Goal: Task Accomplishment & Management: Complete application form

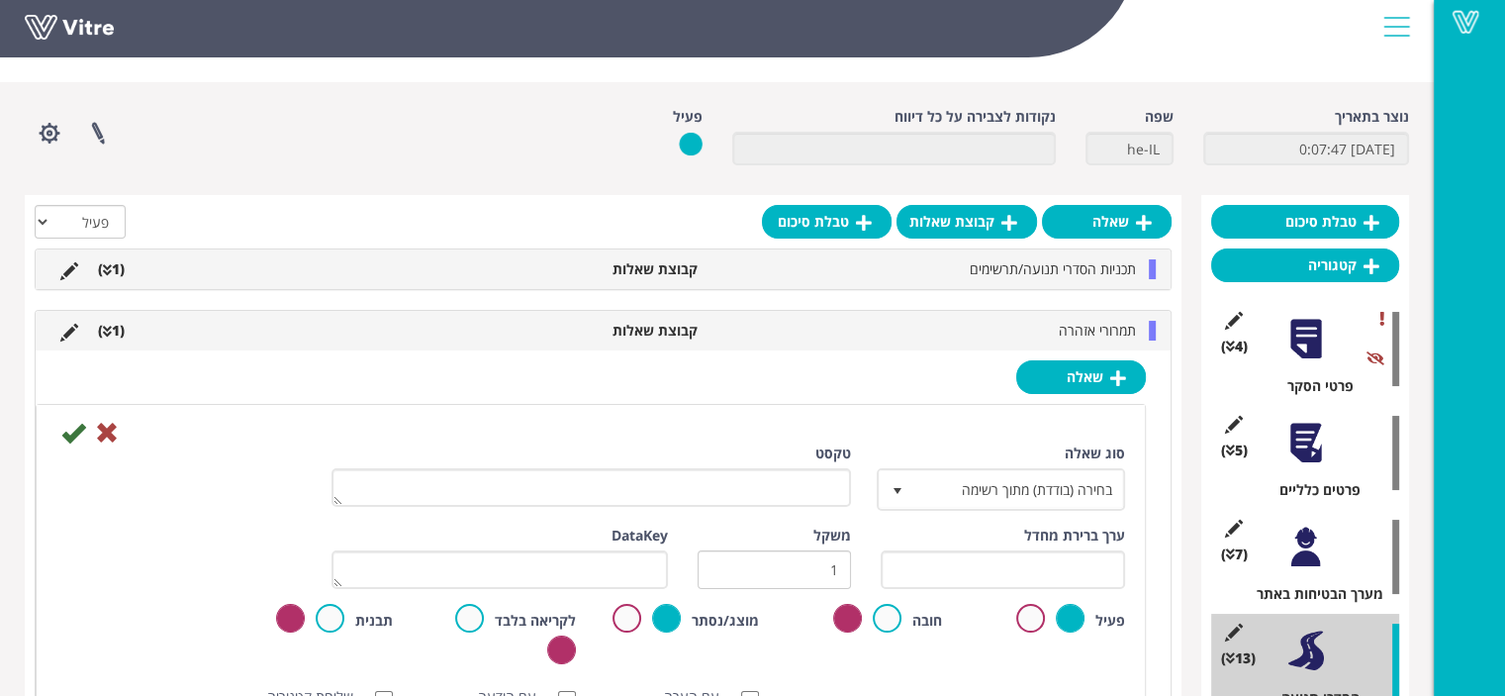
scroll to position [99, 0]
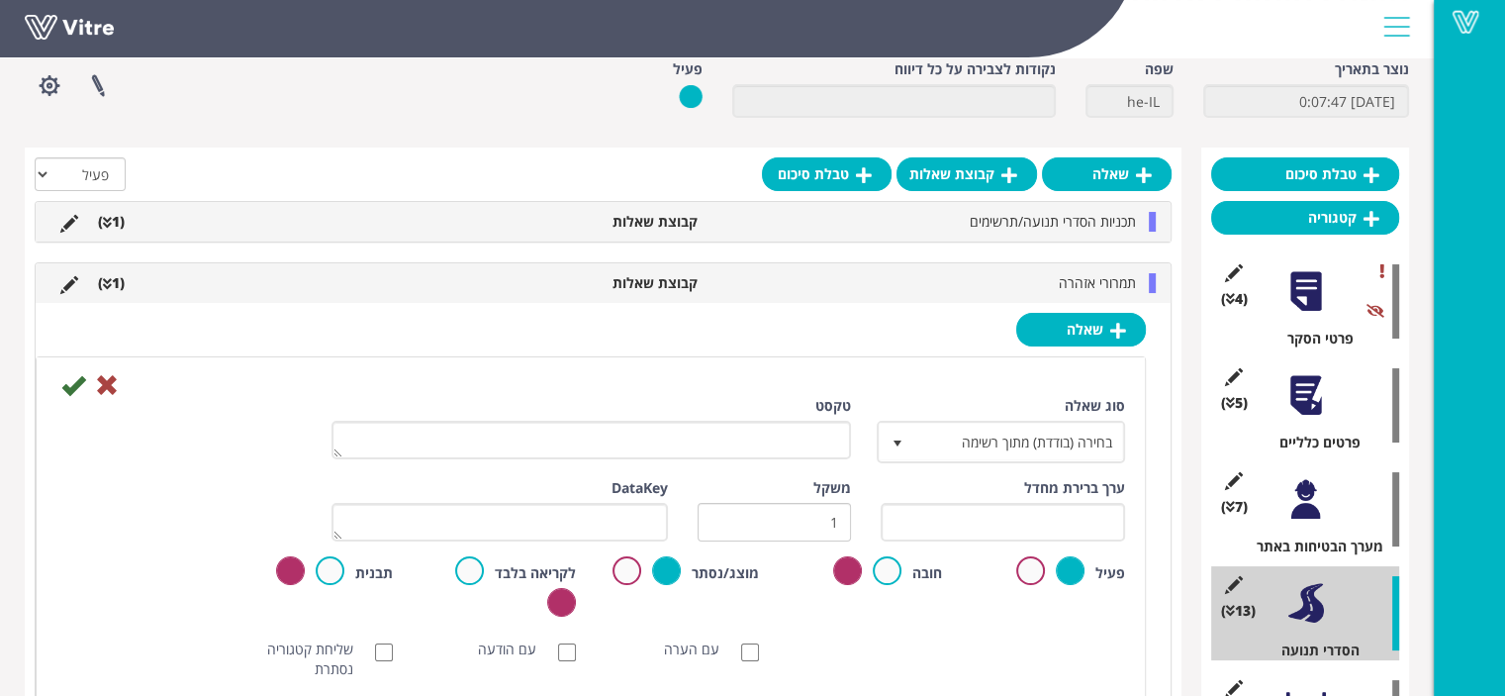
click at [1152, 274] on div at bounding box center [1152, 283] width 7 height 20
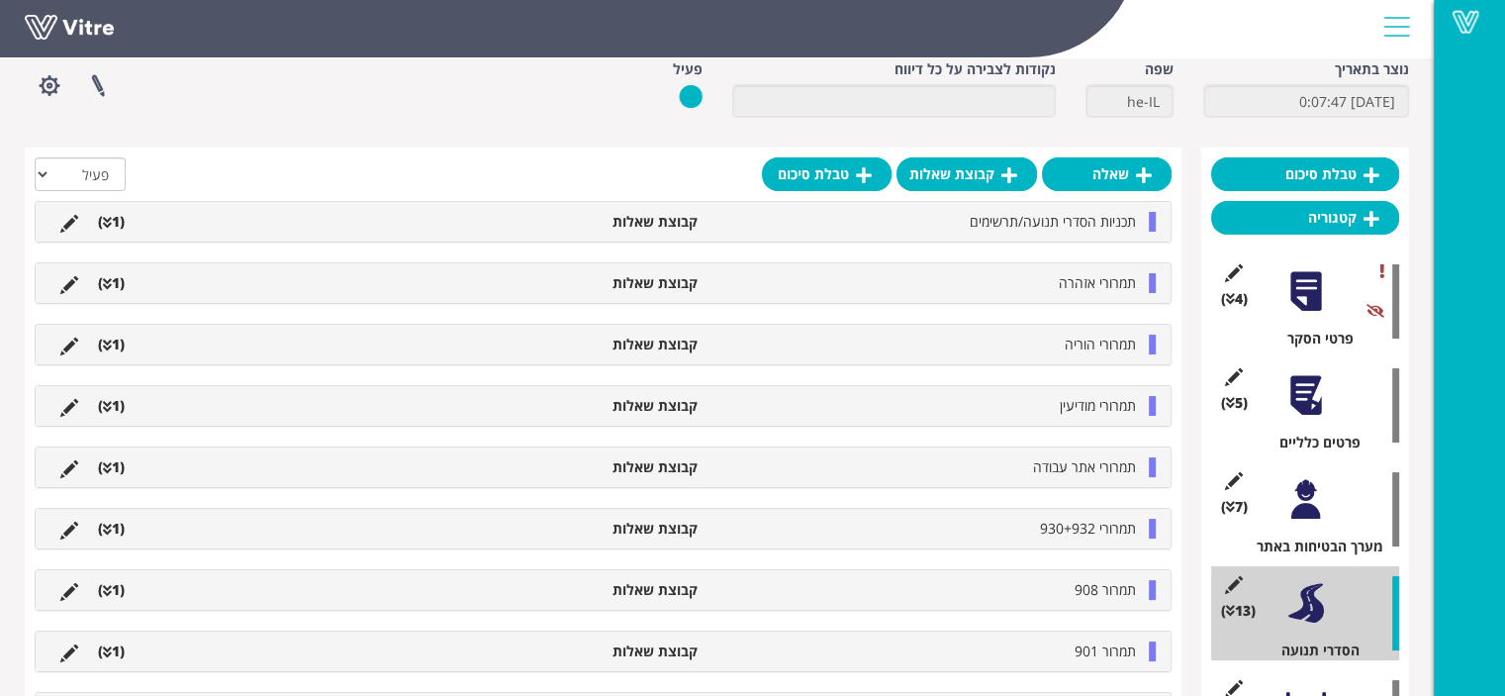
click at [1152, 279] on div at bounding box center [1152, 283] width 7 height 20
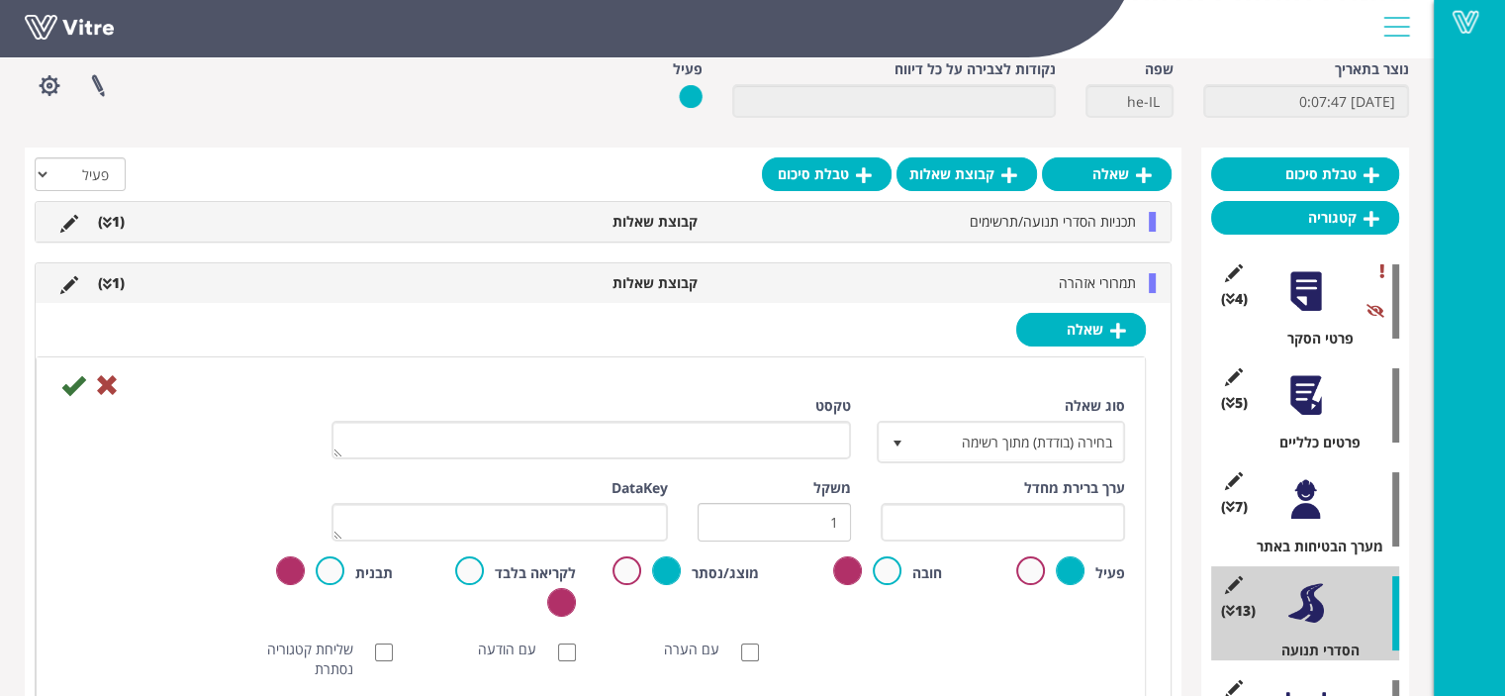
click at [1152, 279] on div at bounding box center [1152, 283] width 7 height 20
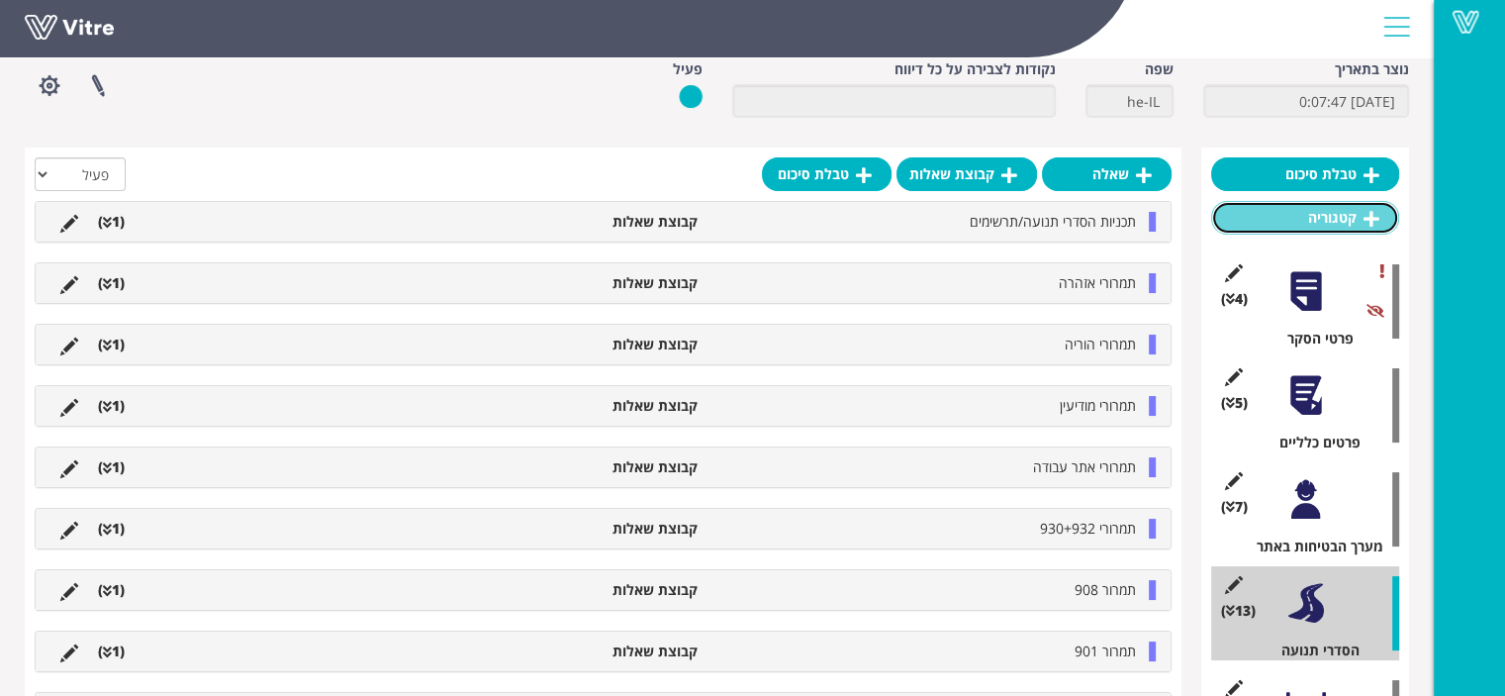
click at [1370, 221] on icon at bounding box center [1372, 219] width 16 height 18
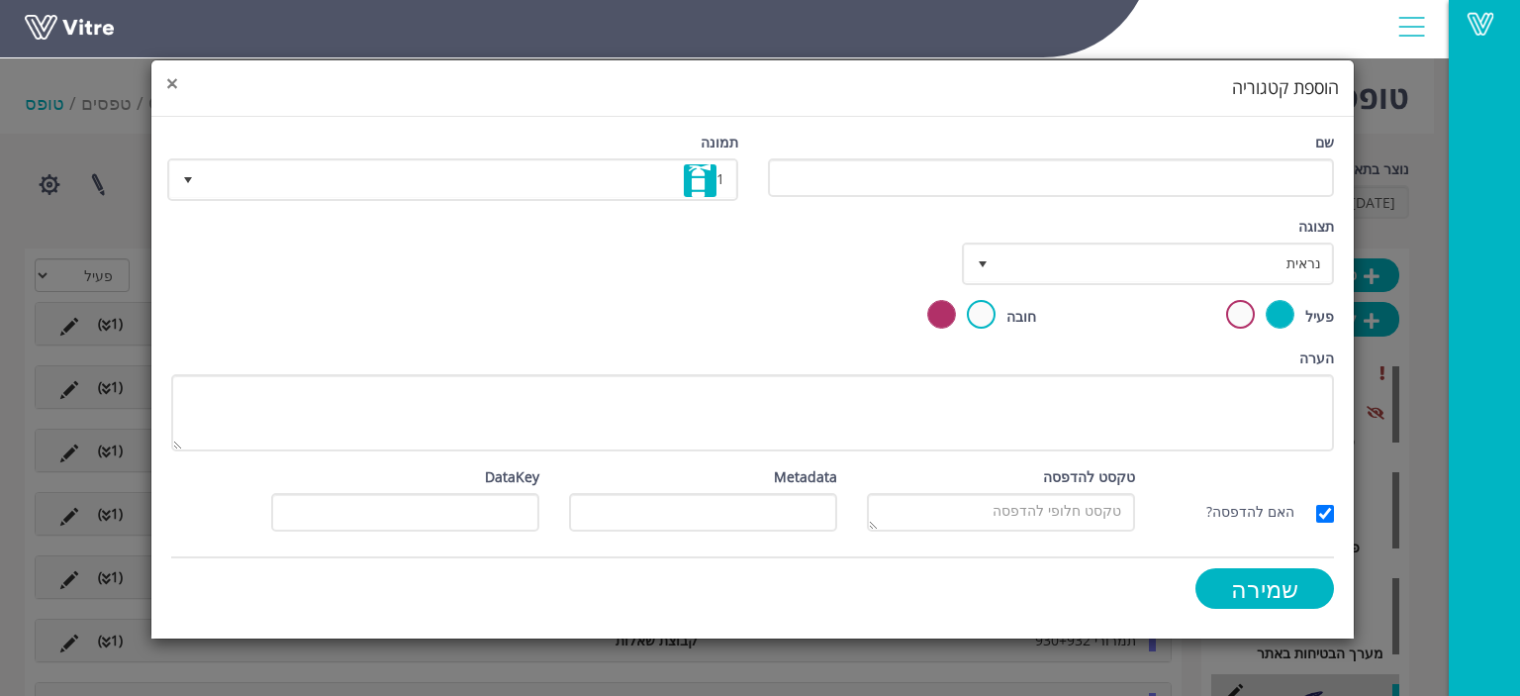
click at [172, 77] on span "×" at bounding box center [172, 83] width 12 height 28
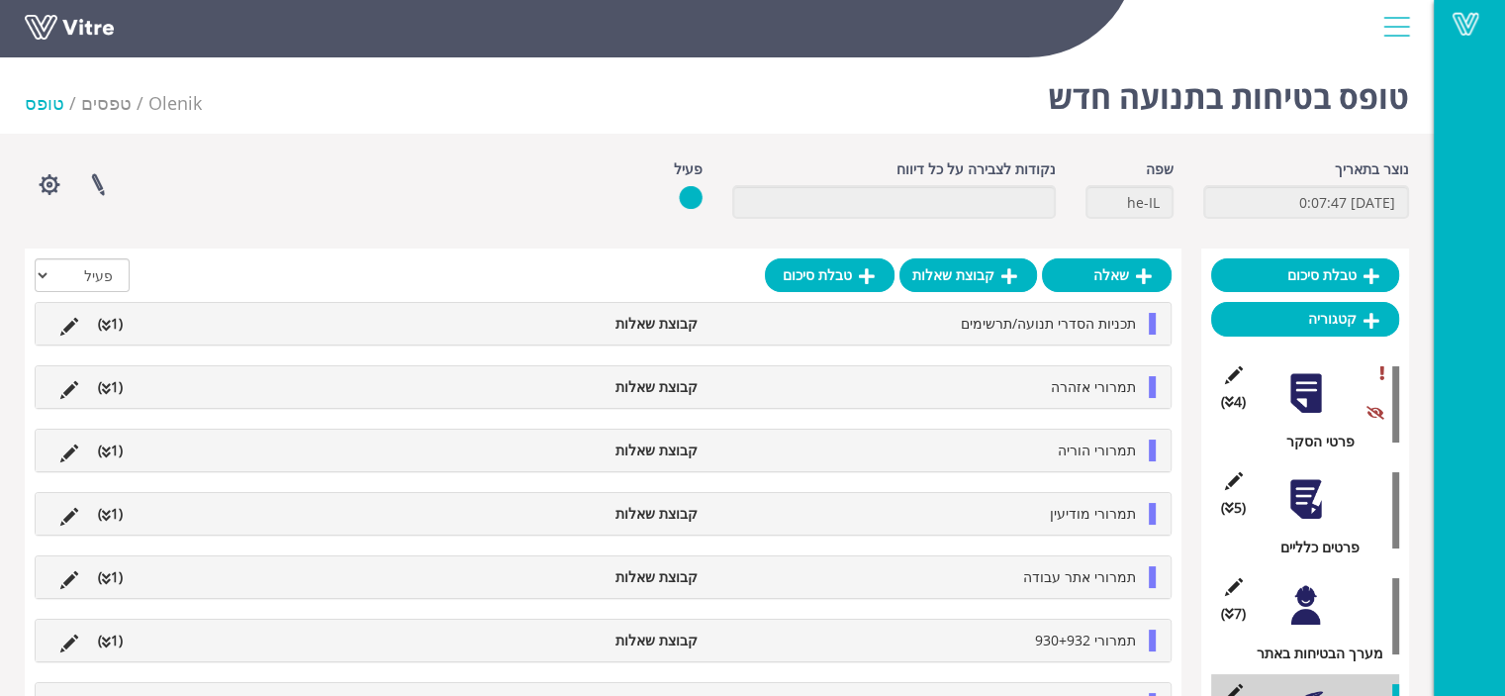
scroll to position [693, 0]
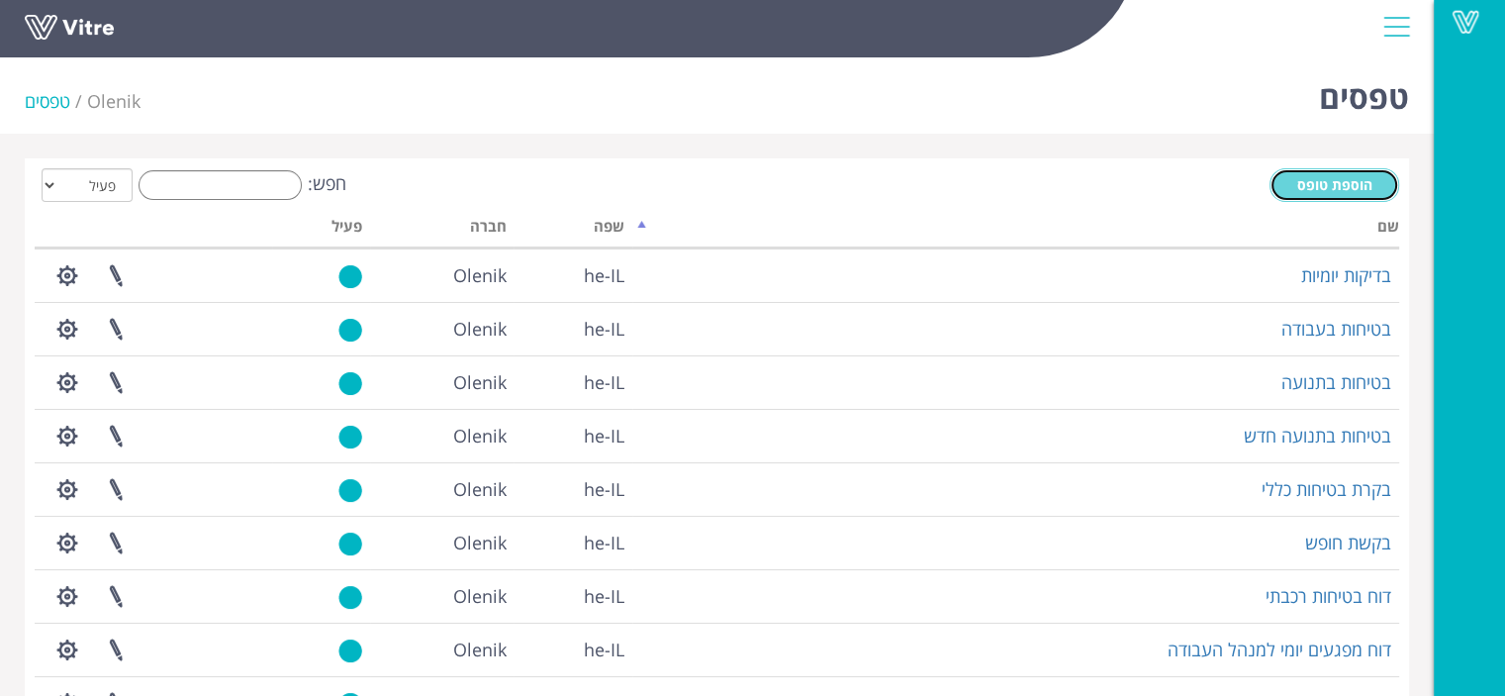
click at [1363, 177] on span "הוספת טופס" at bounding box center [1335, 184] width 75 height 19
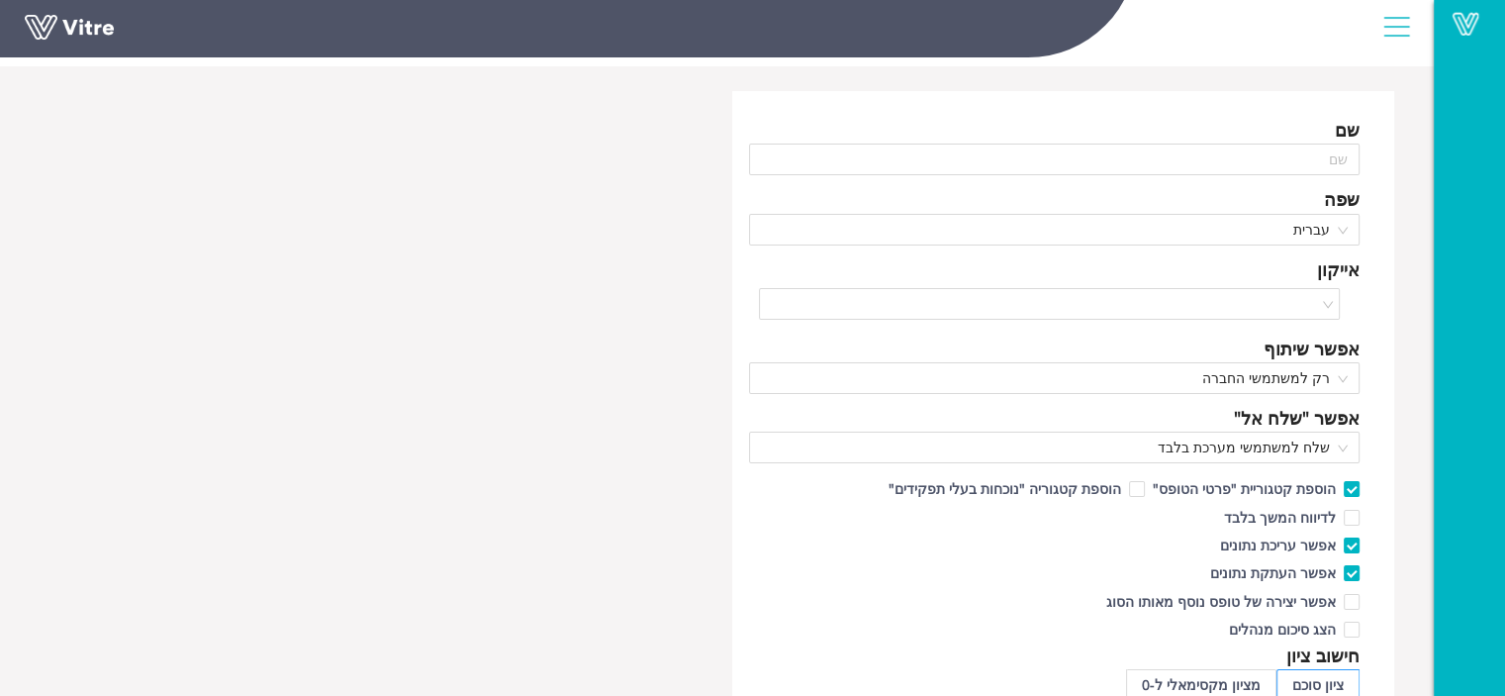
scroll to position [99, 0]
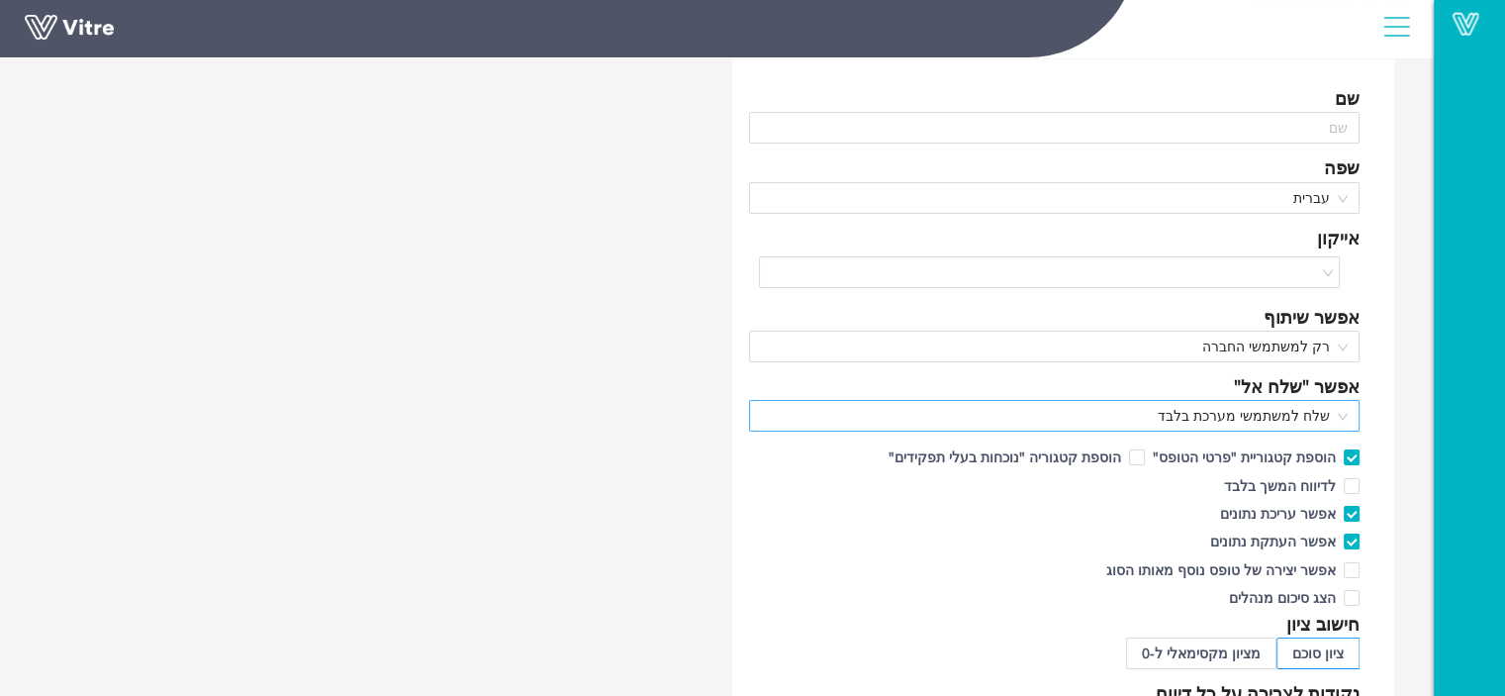
click at [1278, 415] on span "שלח למשתמשי מערכת בלבד" at bounding box center [1055, 416] width 588 height 30
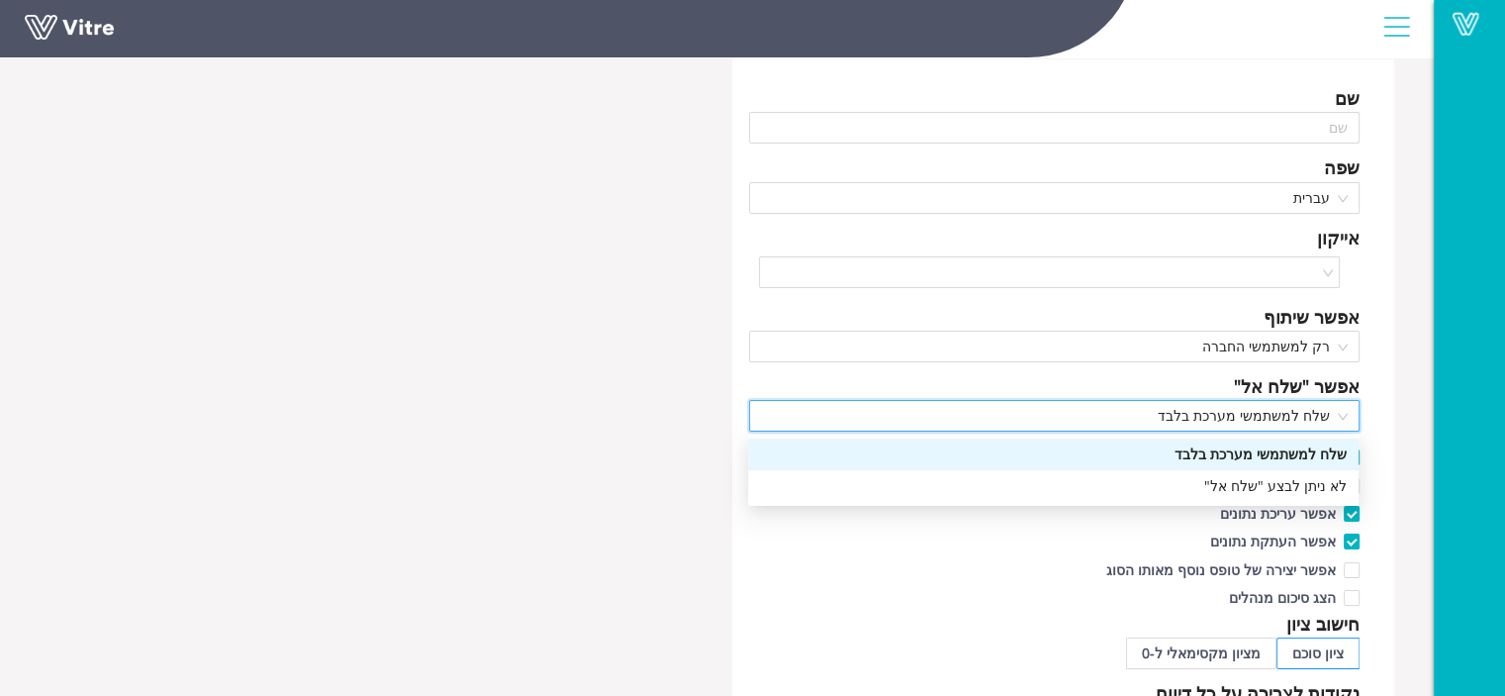
click at [1278, 415] on span "שלח למשתמשי מערכת בלבד" at bounding box center [1055, 416] width 588 height 30
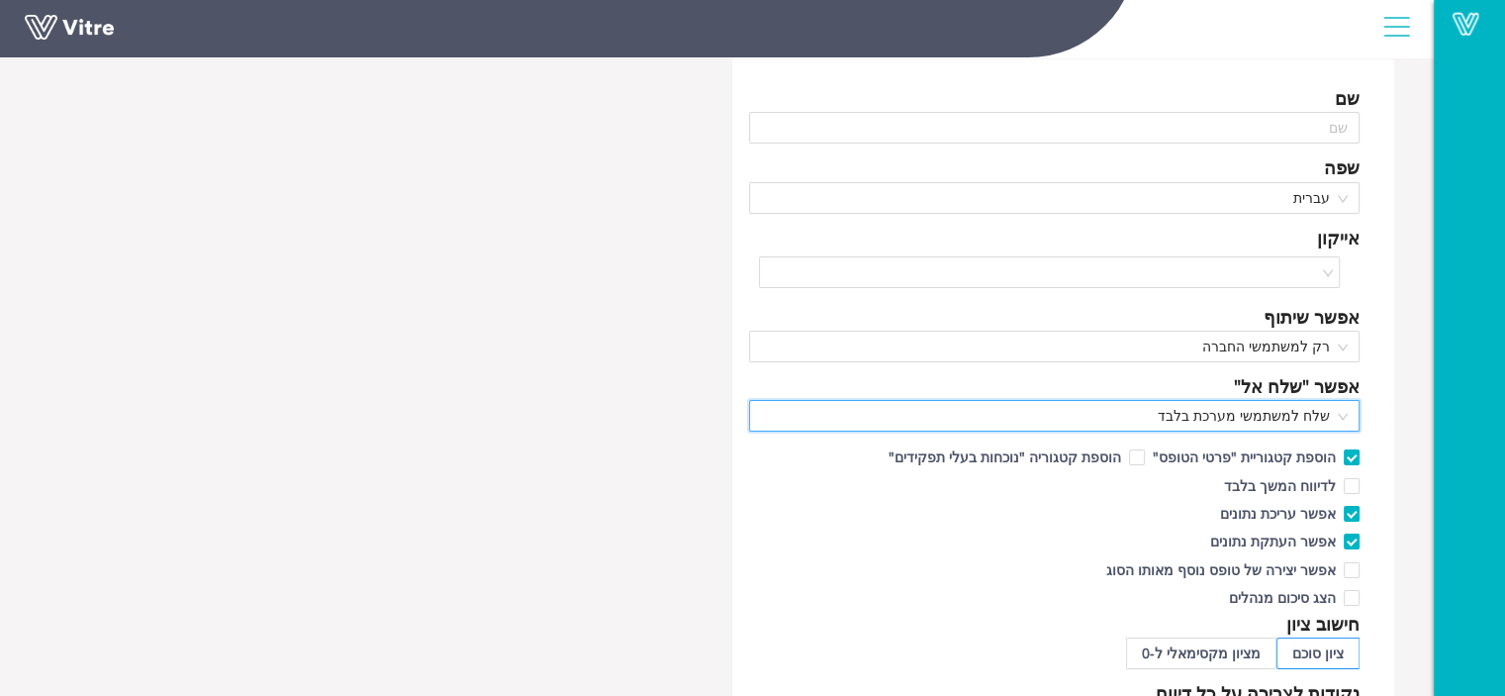
scroll to position [0, 0]
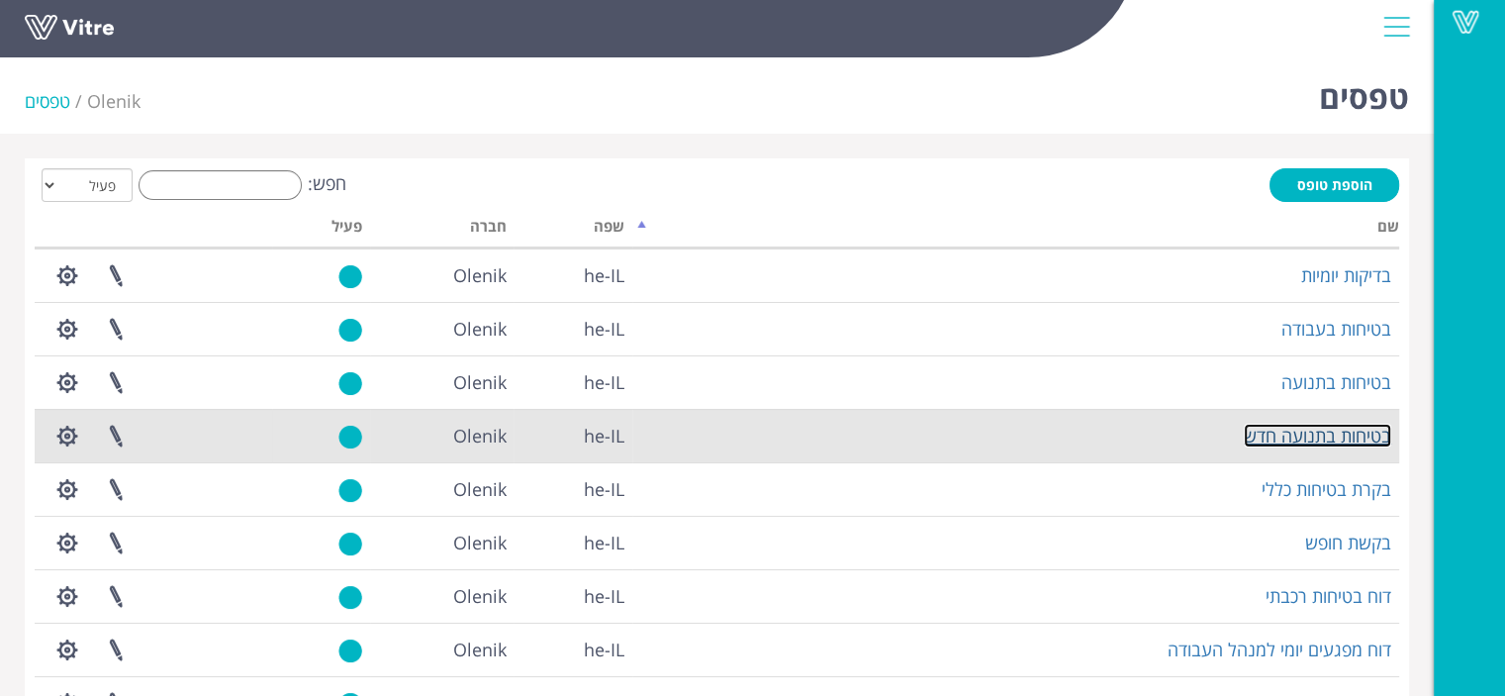
click at [1355, 437] on link "בטיחות בתנועה חדש" at bounding box center [1317, 436] width 147 height 24
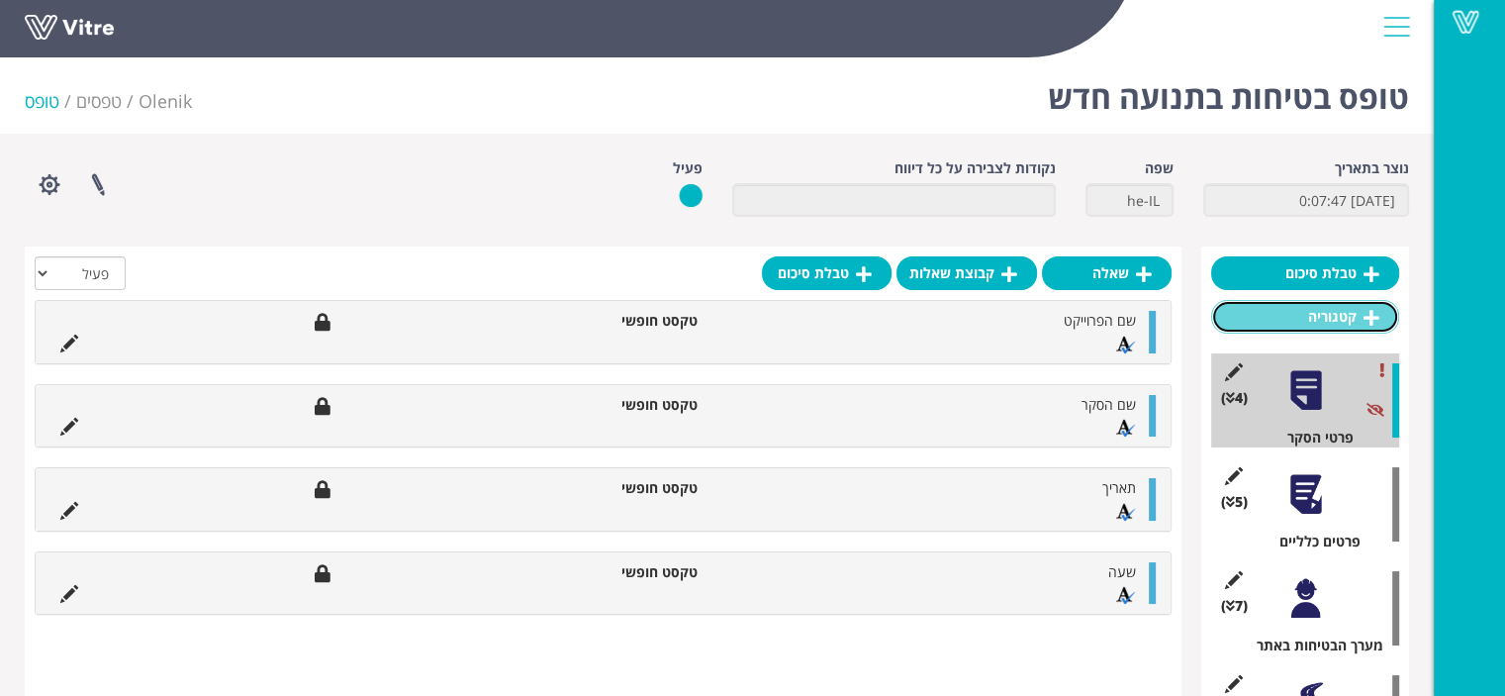
click at [1331, 320] on link "קטגוריה" at bounding box center [1306, 317] width 188 height 34
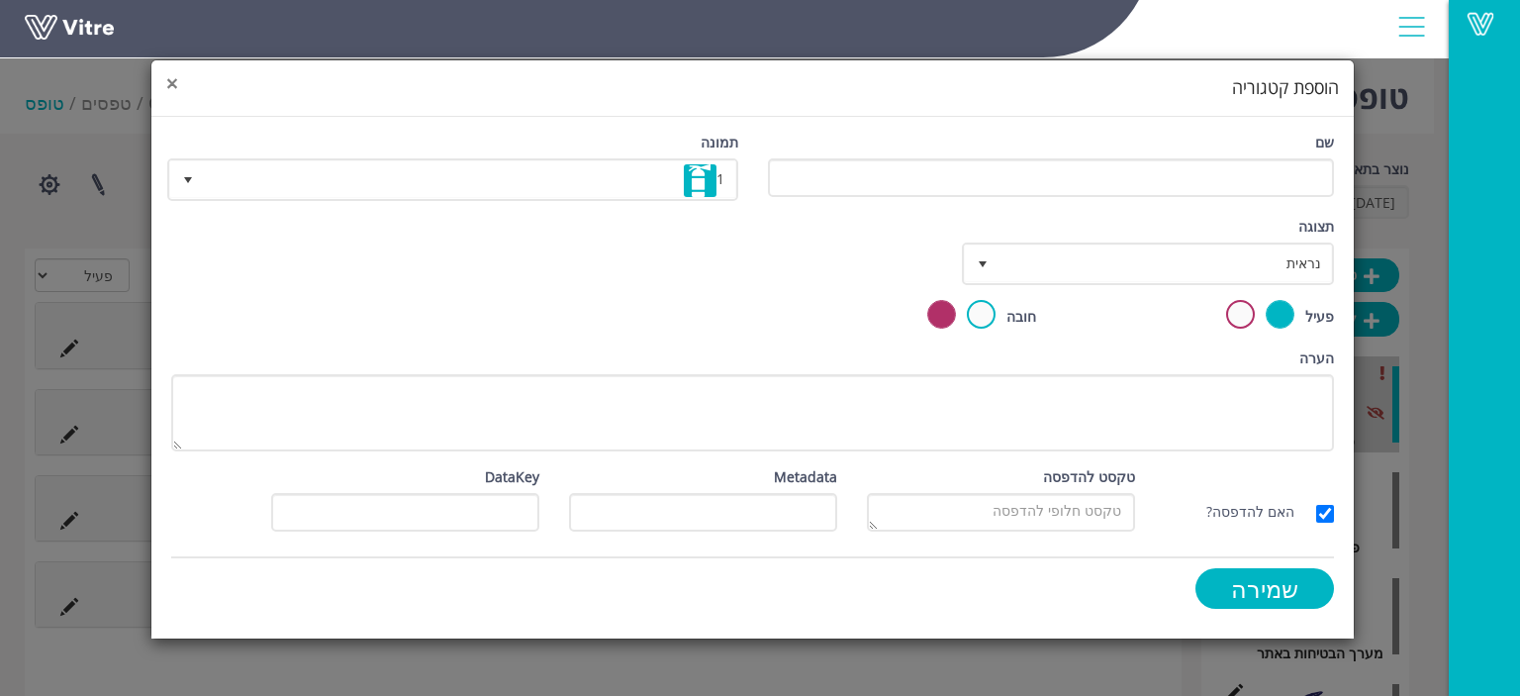
click at [169, 83] on span "×" at bounding box center [172, 83] width 12 height 28
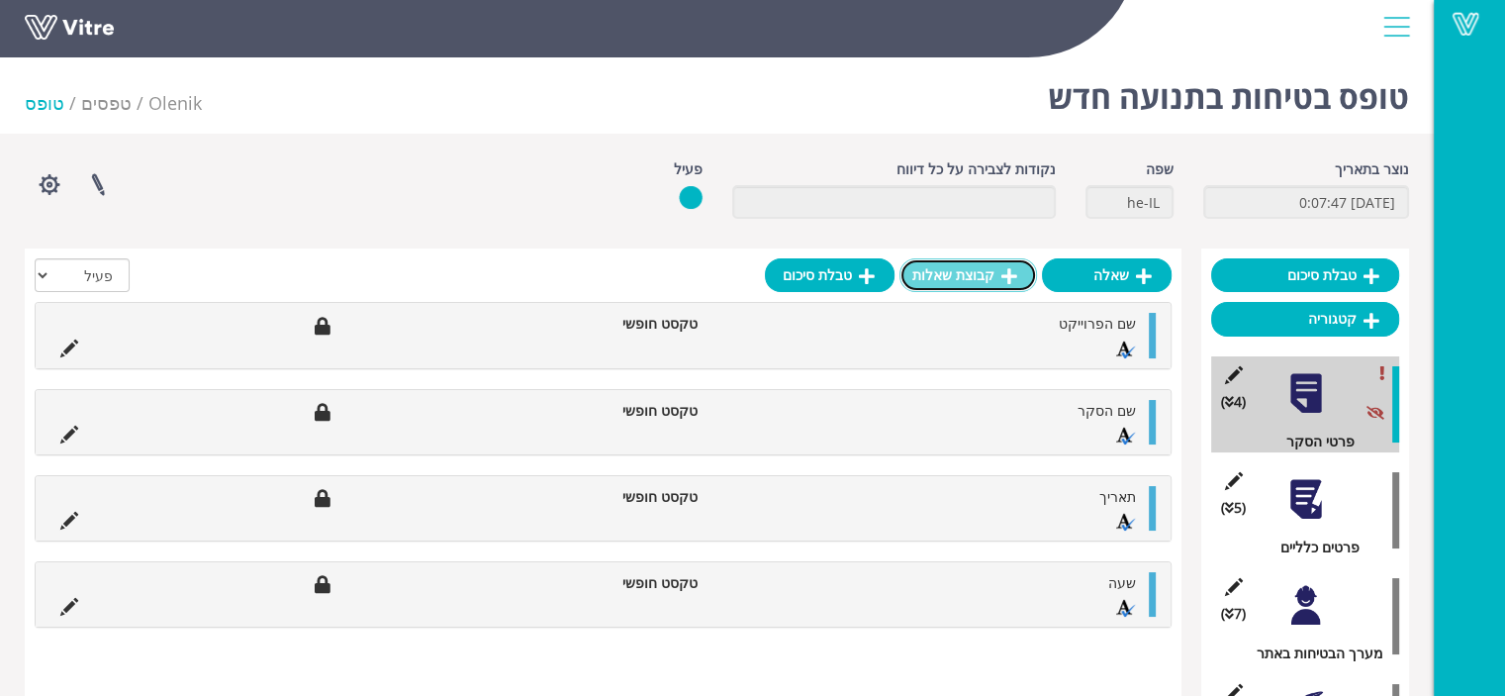
click at [976, 270] on link "קבוצת שאלות" at bounding box center [969, 275] width 138 height 34
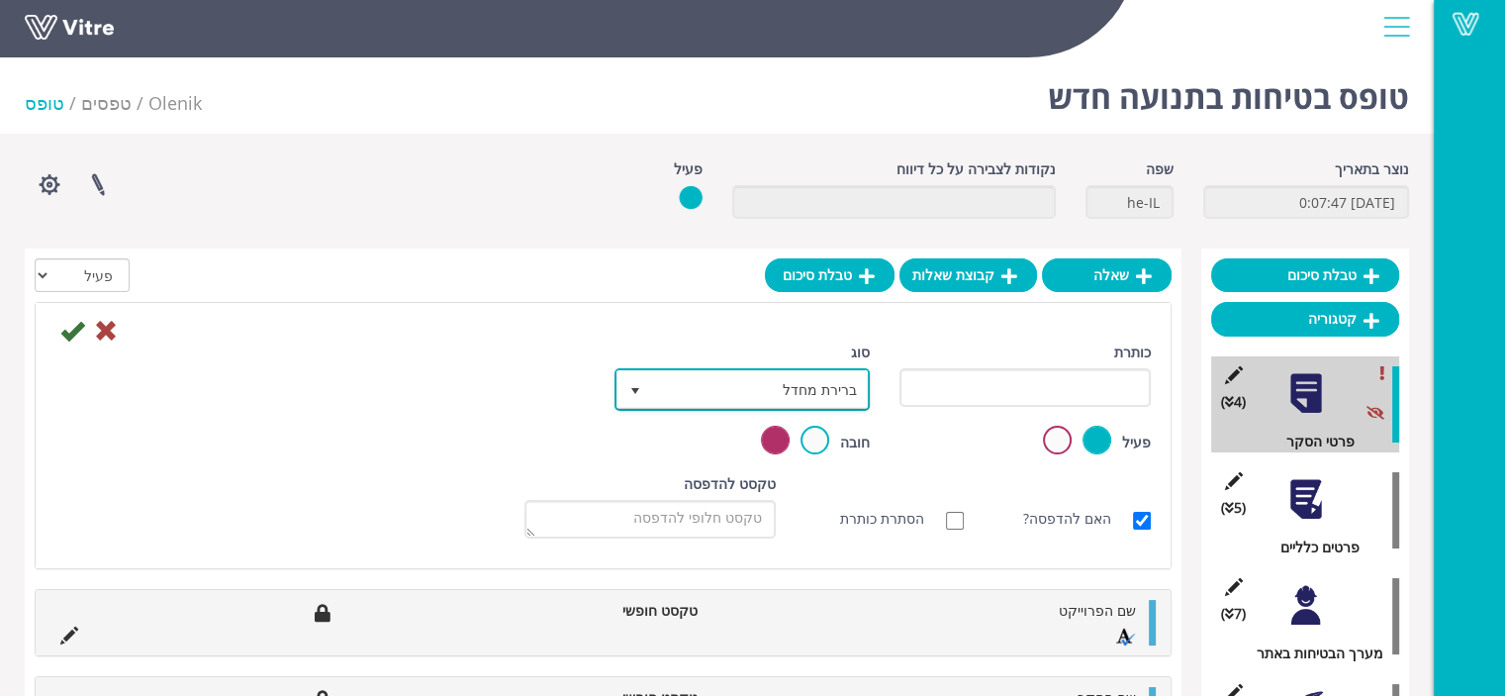
click at [832, 392] on span "ברירת מחדל" at bounding box center [760, 389] width 216 height 36
click at [832, 391] on span "ברירת מחדל" at bounding box center [760, 389] width 216 height 36
click at [800, 389] on span "ברירת מחדל" at bounding box center [760, 389] width 216 height 36
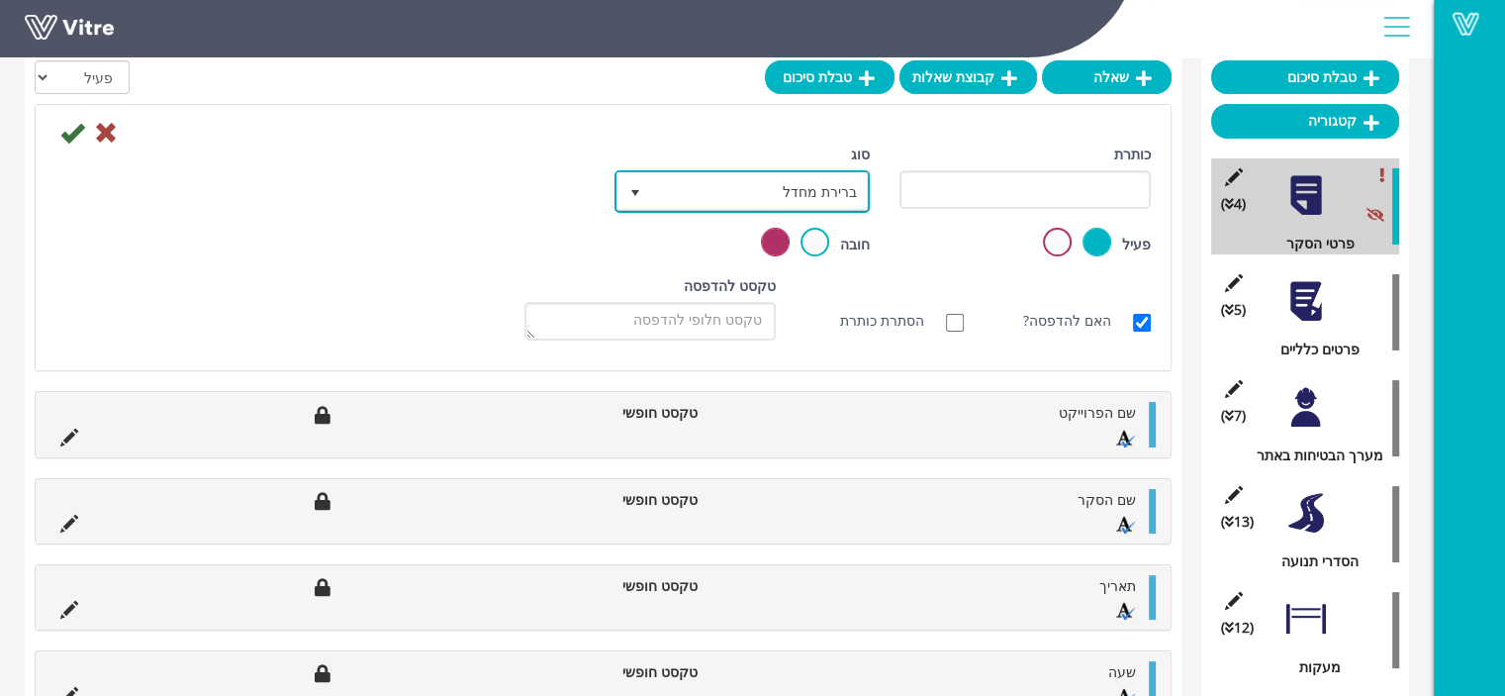
scroll to position [99, 0]
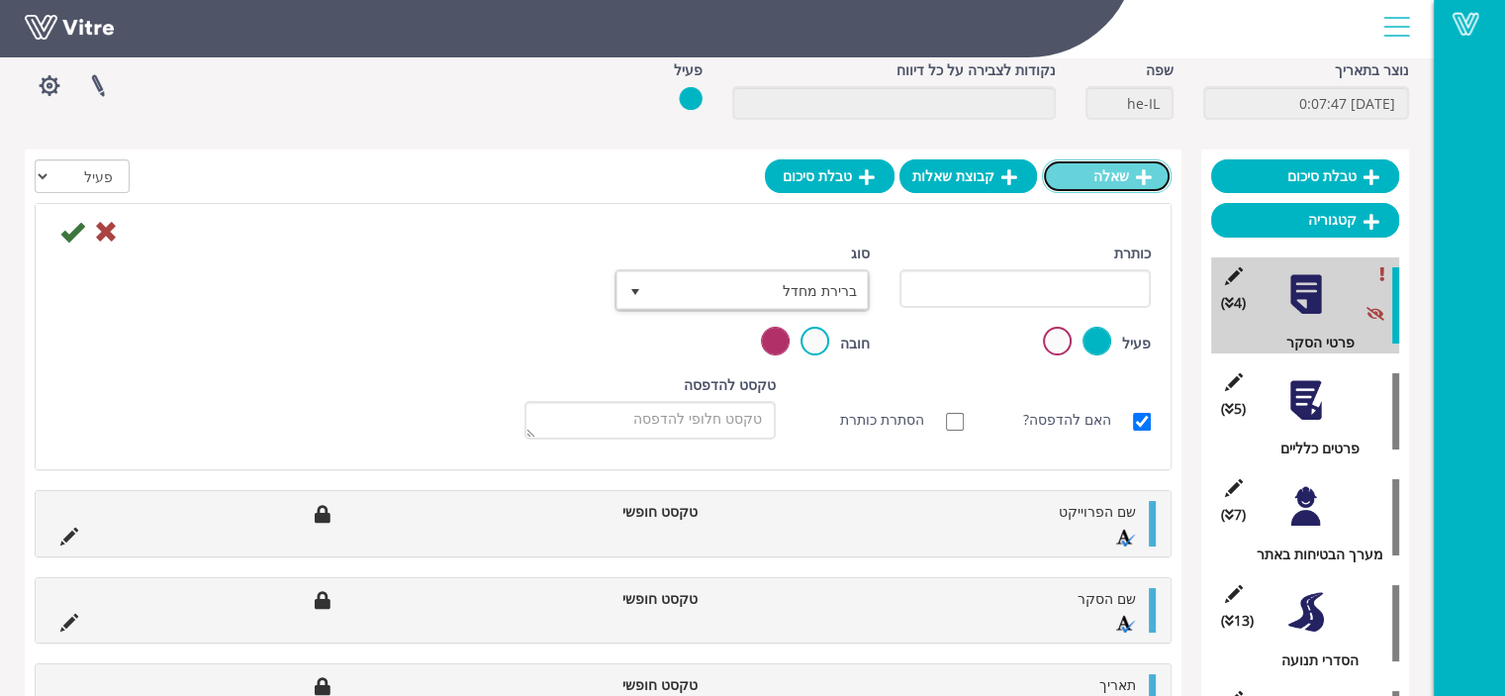
click at [1116, 181] on link "שאלה" at bounding box center [1107, 176] width 130 height 34
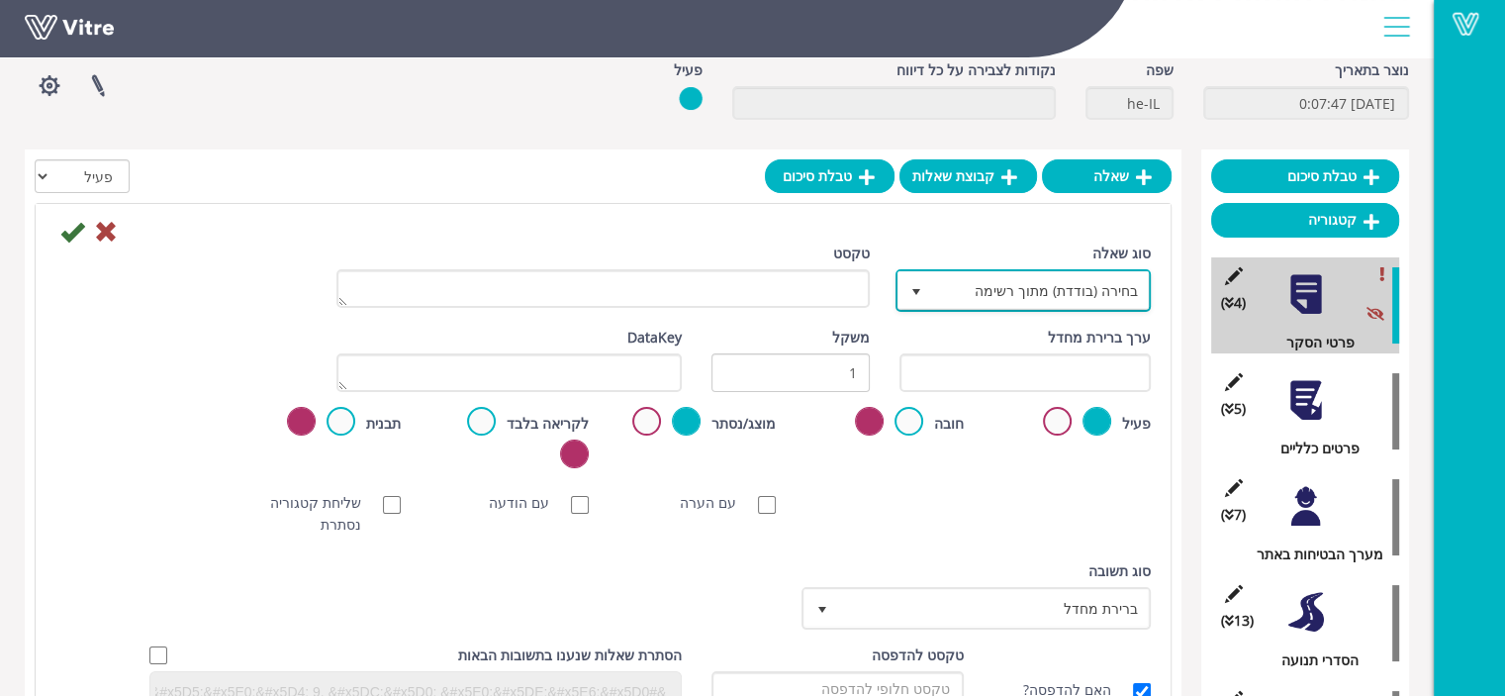
click at [1087, 292] on span "בחירה (בודדת) מתוך רשימה" at bounding box center [1041, 290] width 216 height 36
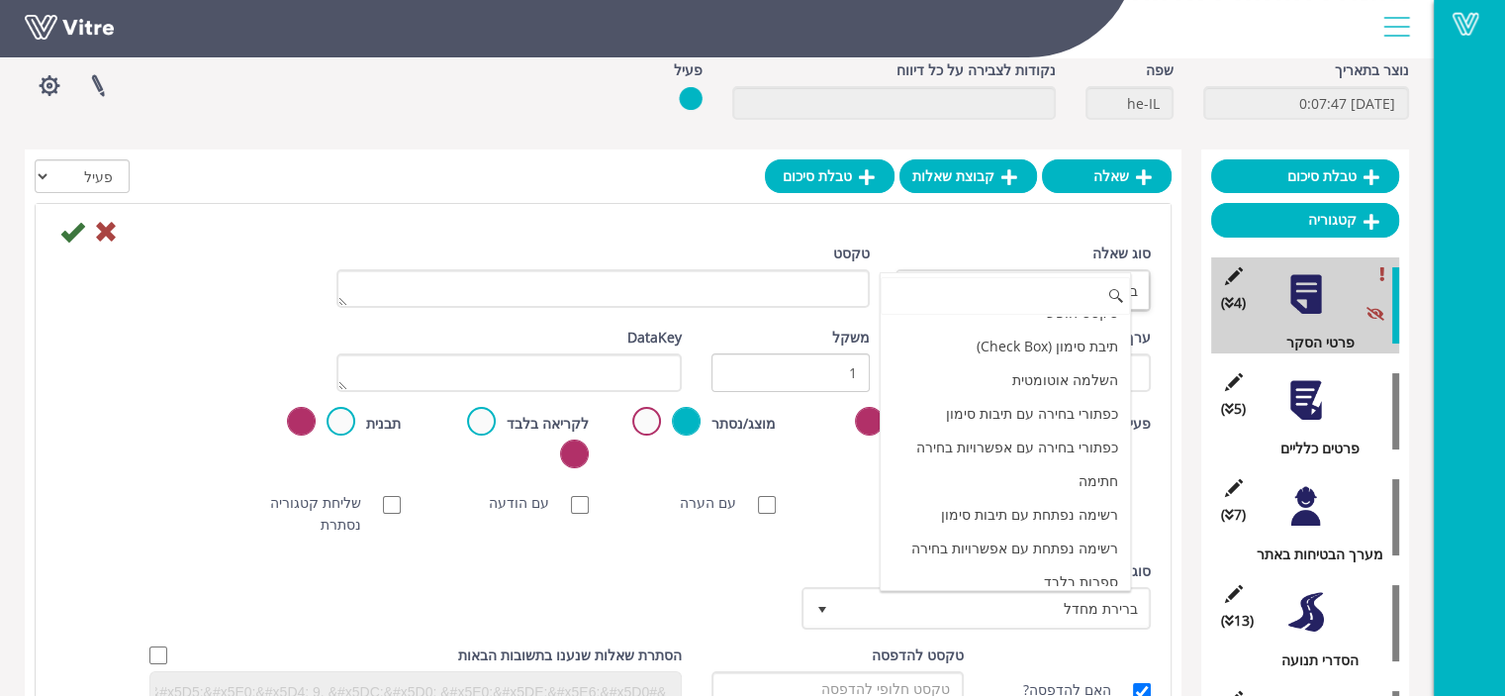
scroll to position [0, 0]
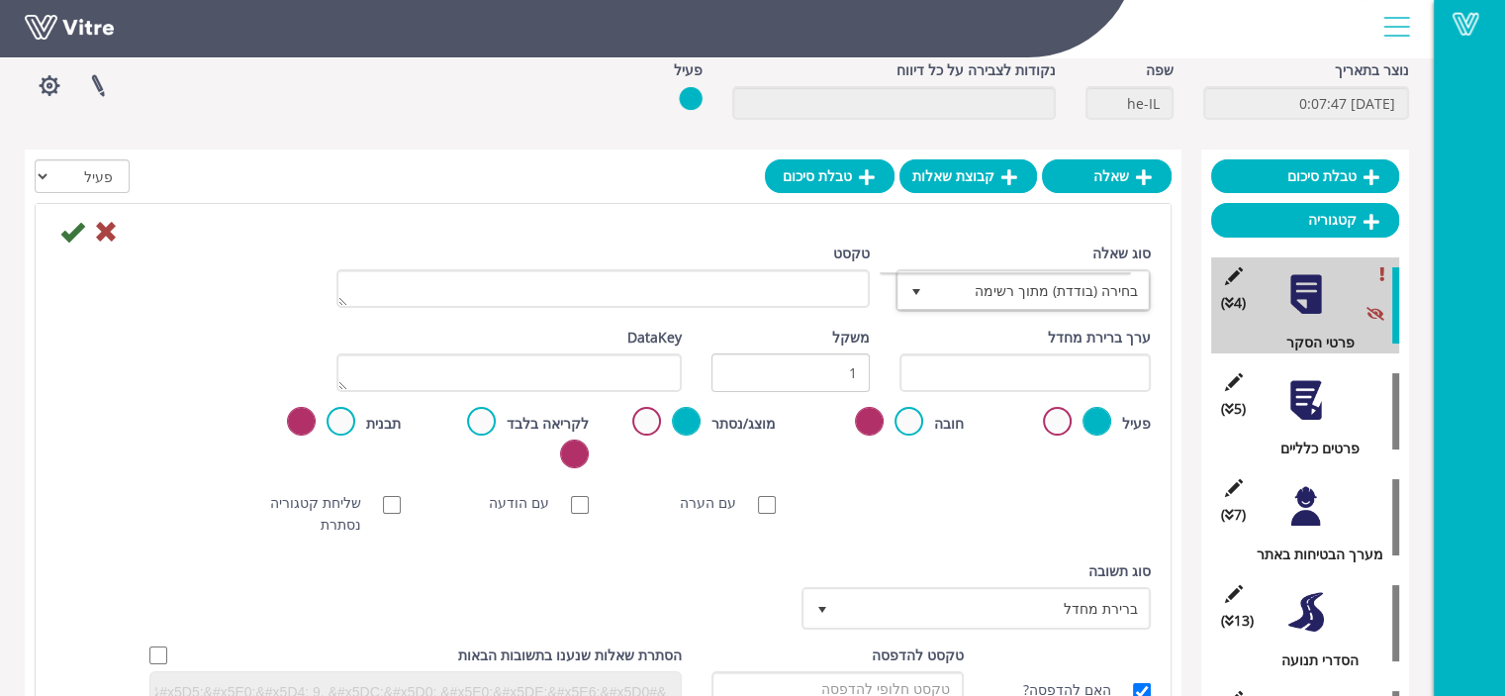
click at [1048, 255] on div "סוג שאלה בחירה (בודדת) מתוך רשימה 3" at bounding box center [1025, 277] width 251 height 69
click at [1045, 292] on span "בחירה (בודדת) מתוך רשימה" at bounding box center [1041, 290] width 216 height 36
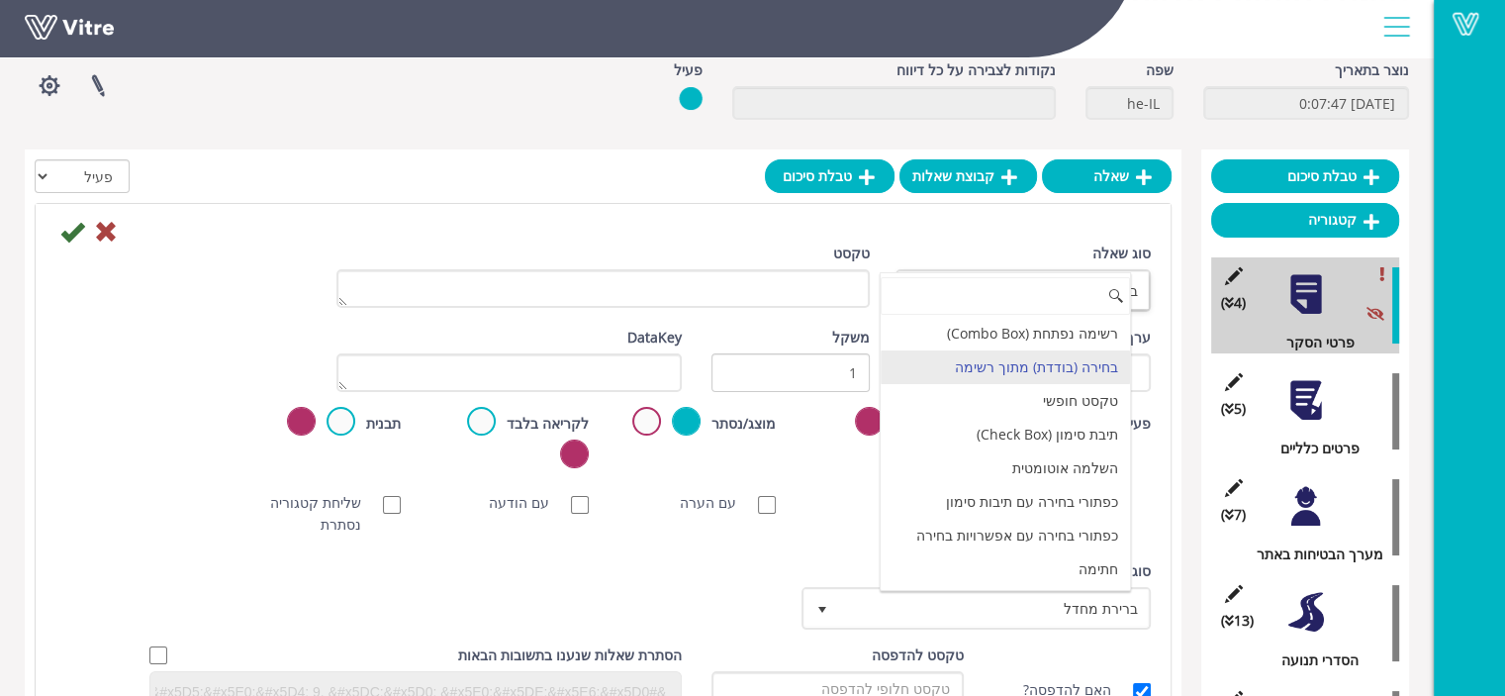
click at [1032, 248] on div "סוג שאלה בחירה (בודדת) מתוך רשימה 3" at bounding box center [1025, 277] width 251 height 69
